Goal: Navigation & Orientation: Understand site structure

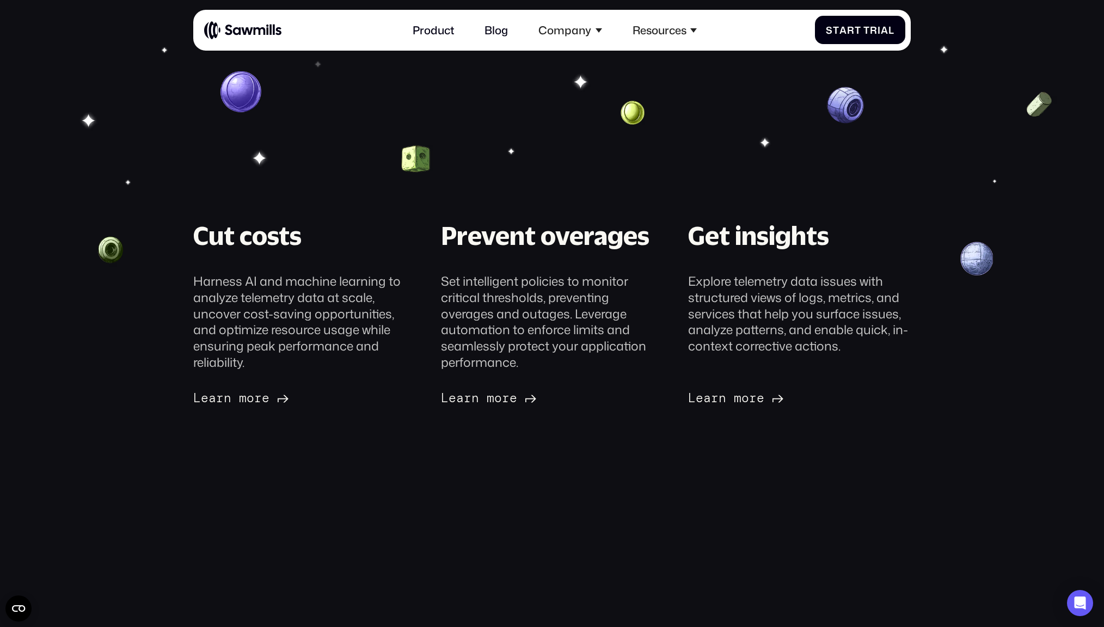
scroll to position [141, 0]
click at [435, 29] on link "Product" at bounding box center [433, 30] width 58 height 30
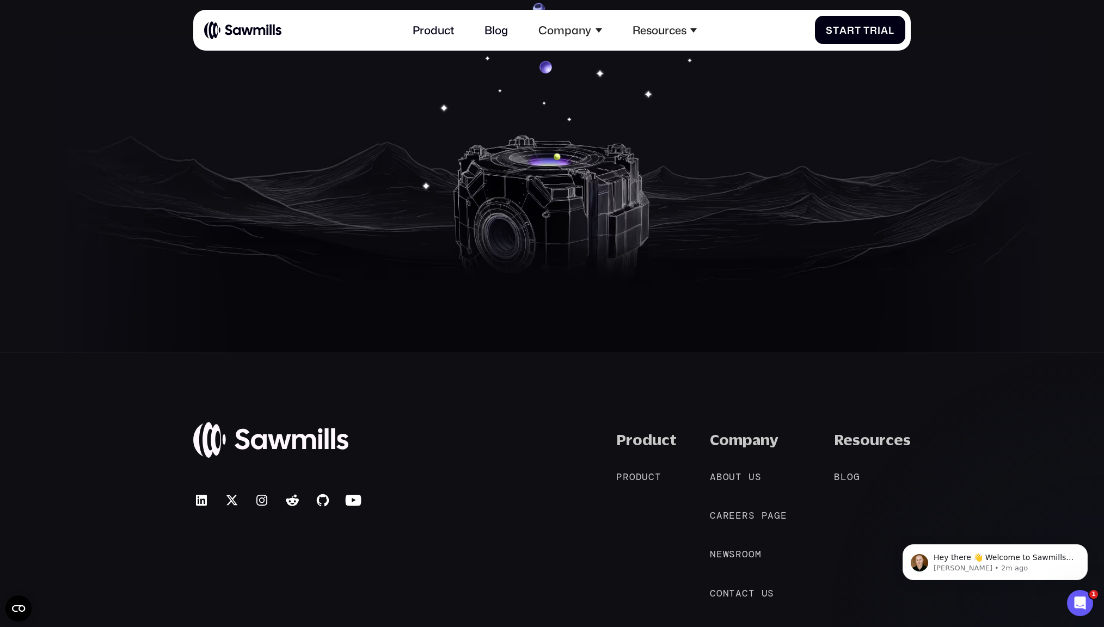
scroll to position [5355, 0]
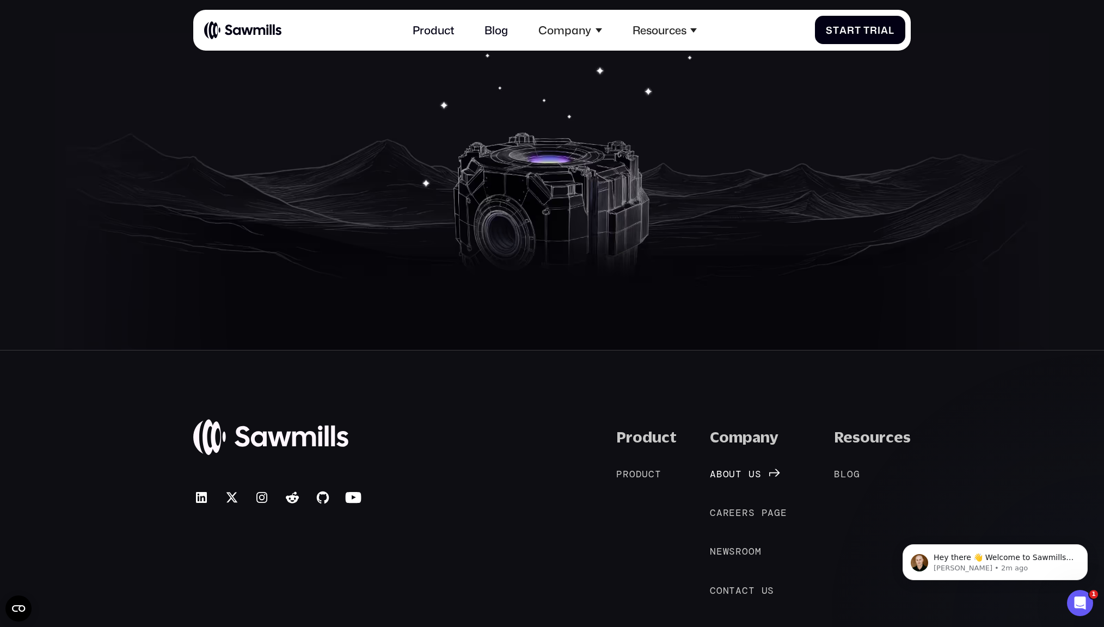
click at [729, 468] on span "o" at bounding box center [726, 473] width 7 height 11
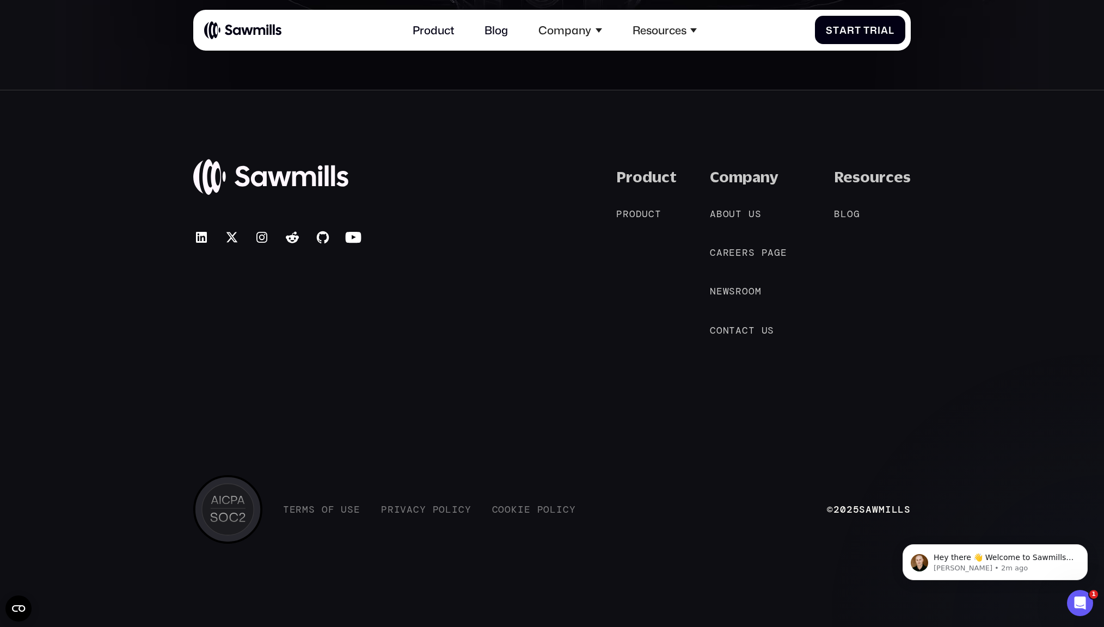
scroll to position [2599, 0]
click at [735, 331] on span "t" at bounding box center [732, 327] width 7 height 11
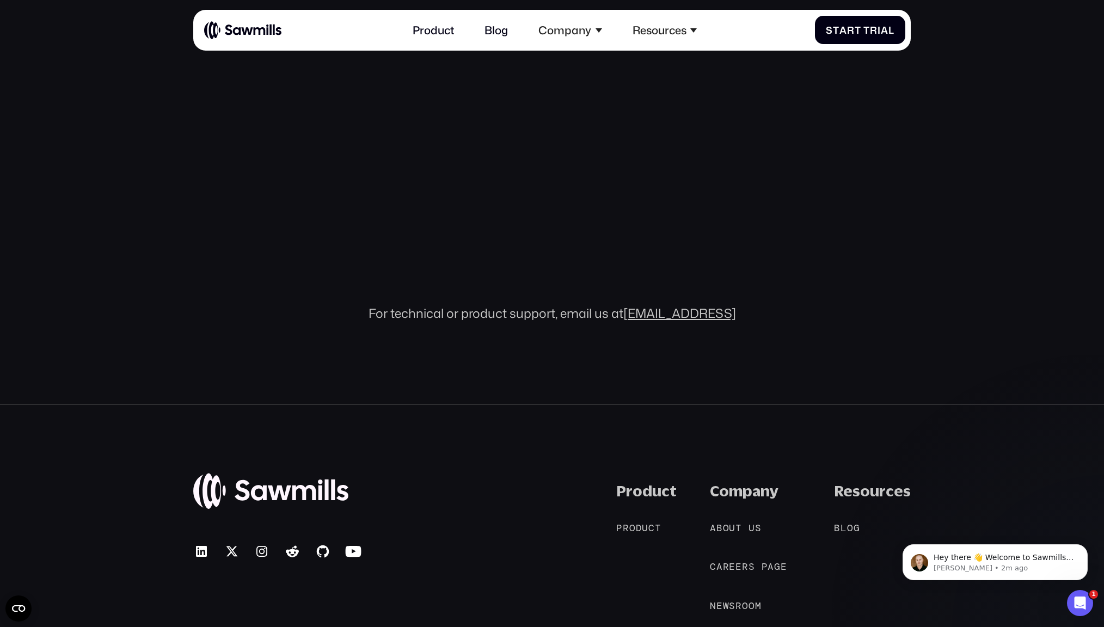
scroll to position [574, 0]
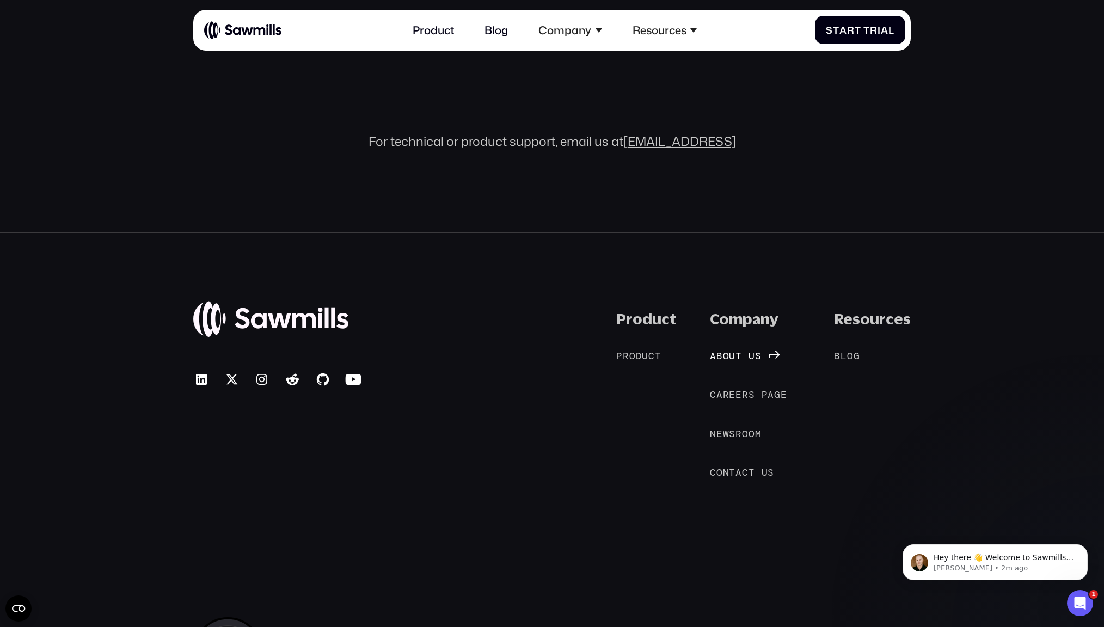
click at [729, 355] on span "o" at bounding box center [726, 355] width 7 height 11
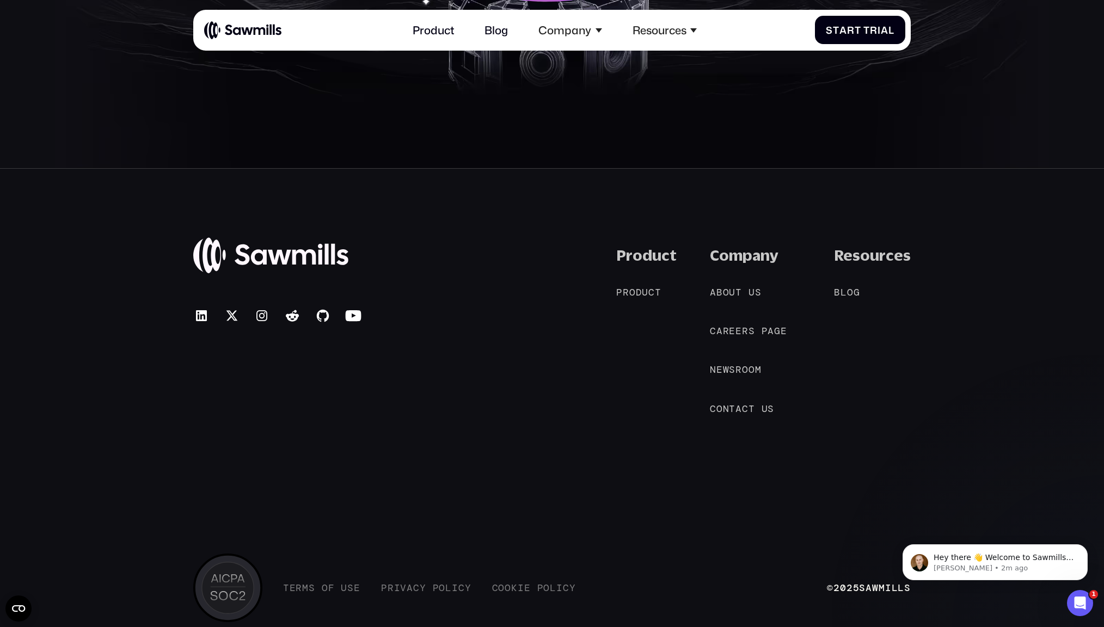
scroll to position [2599, 0]
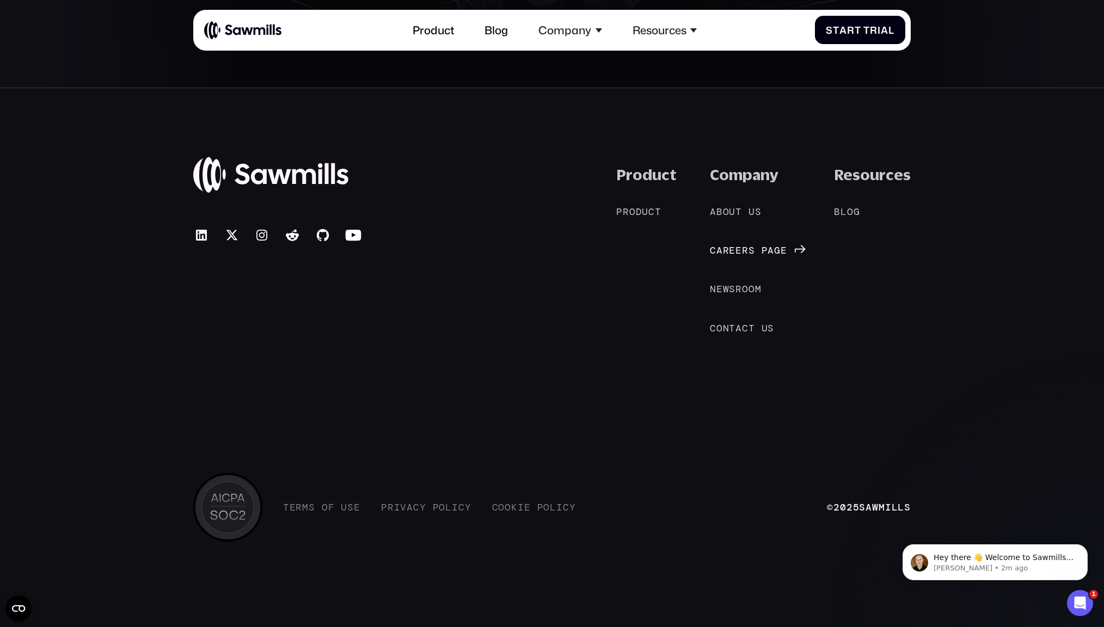
click at [729, 247] on span "r" at bounding box center [726, 250] width 7 height 11
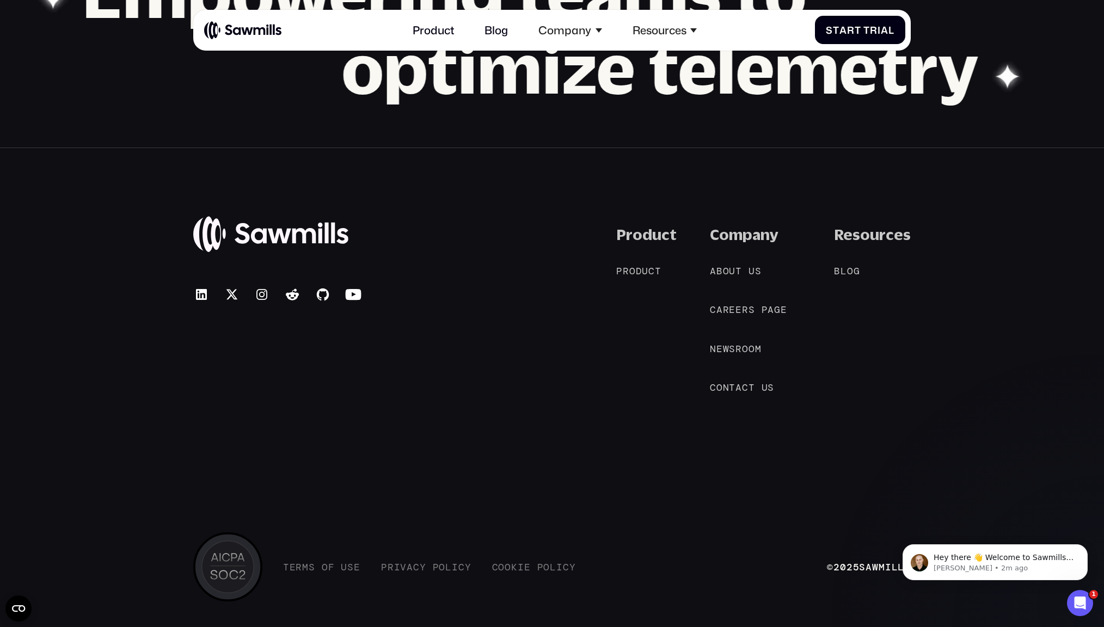
scroll to position [1426, 0]
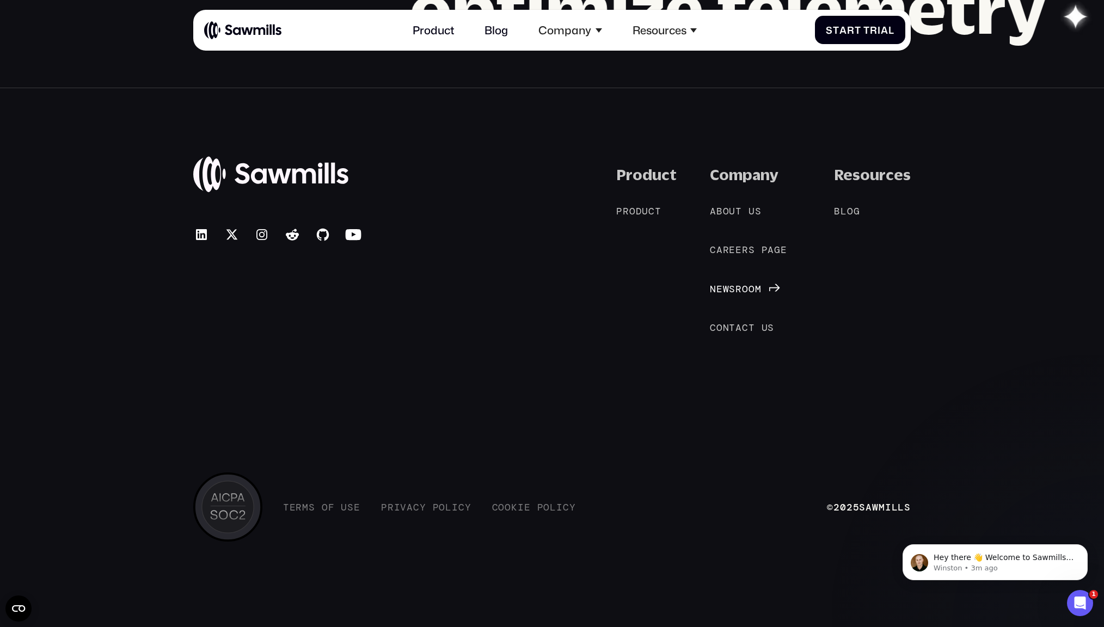
click at [729, 290] on span "w" at bounding box center [726, 288] width 7 height 11
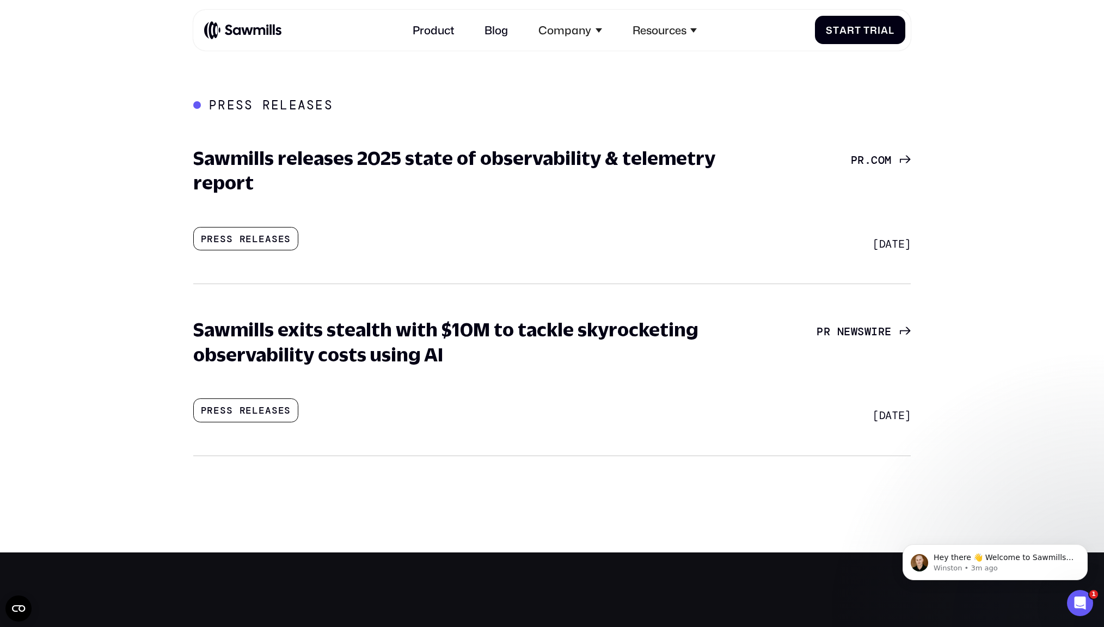
scroll to position [1102, 0]
